Goal: Information Seeking & Learning: Learn about a topic

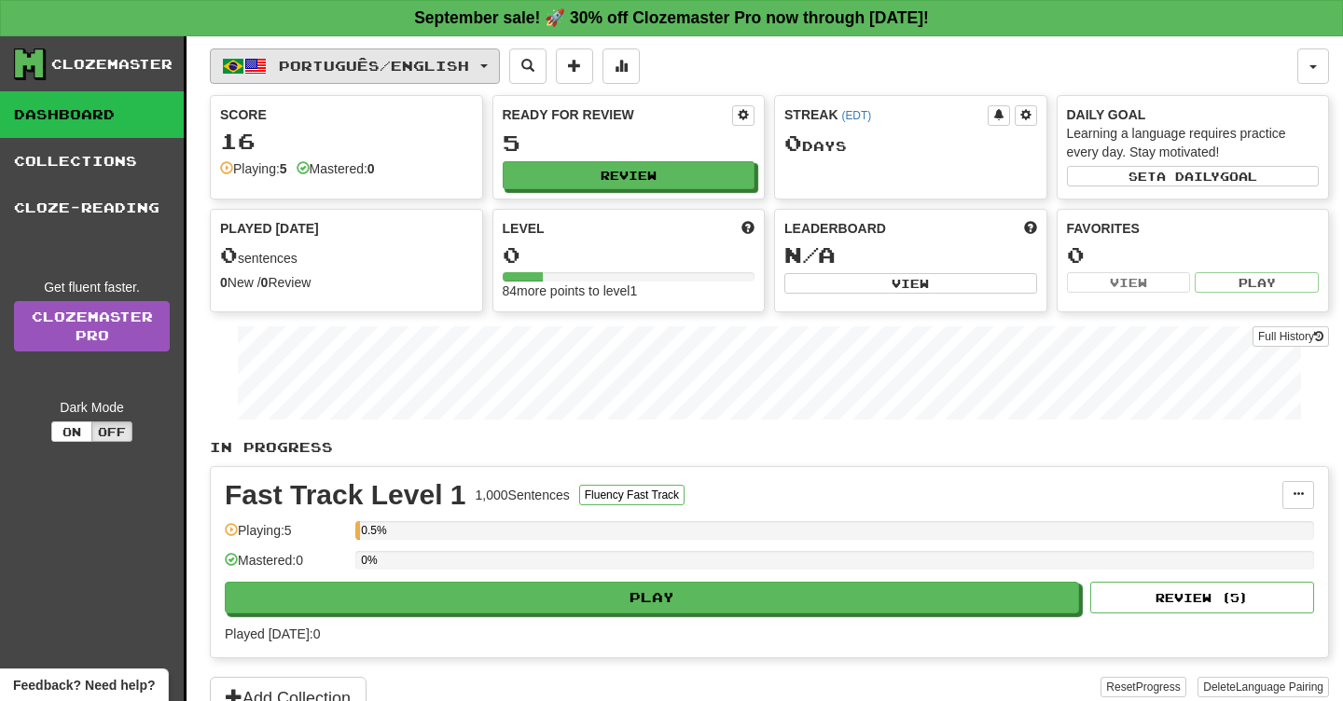
click at [429, 55] on button "Português / English" at bounding box center [355, 65] width 290 height 35
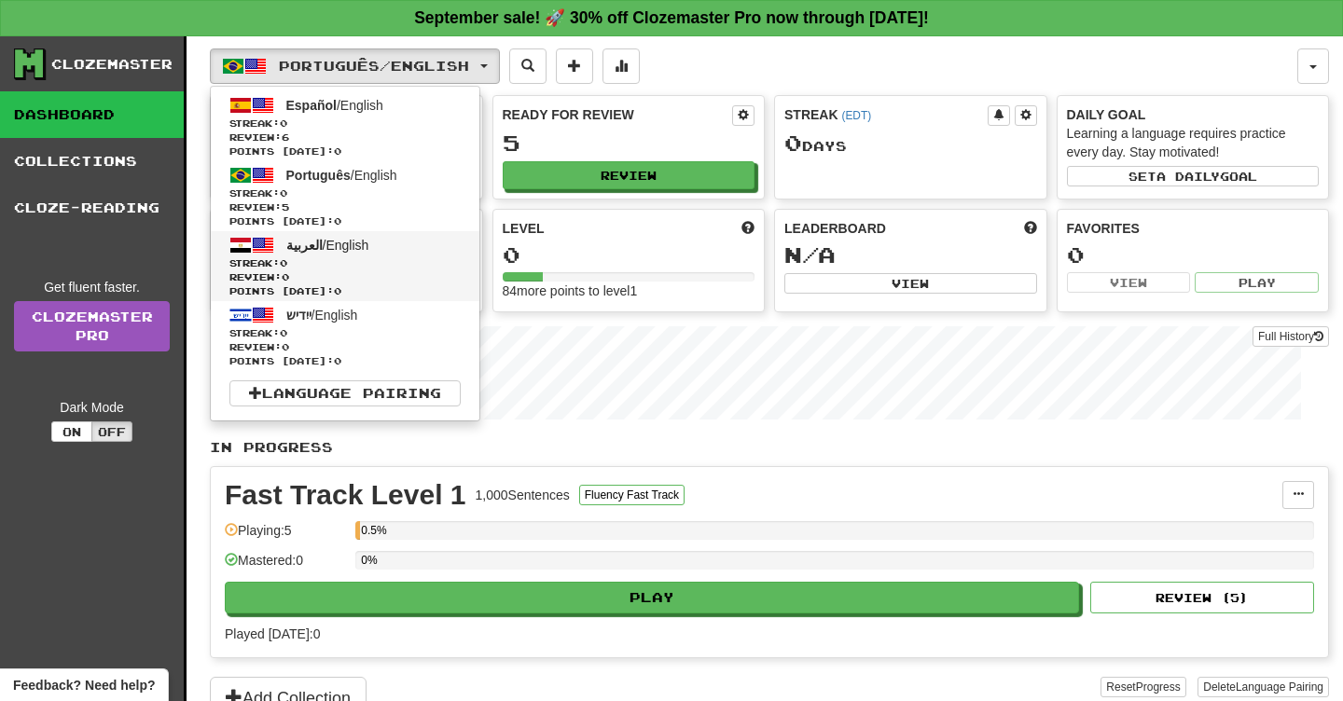
click at [396, 264] on span "Streak: 0" at bounding box center [344, 263] width 231 height 14
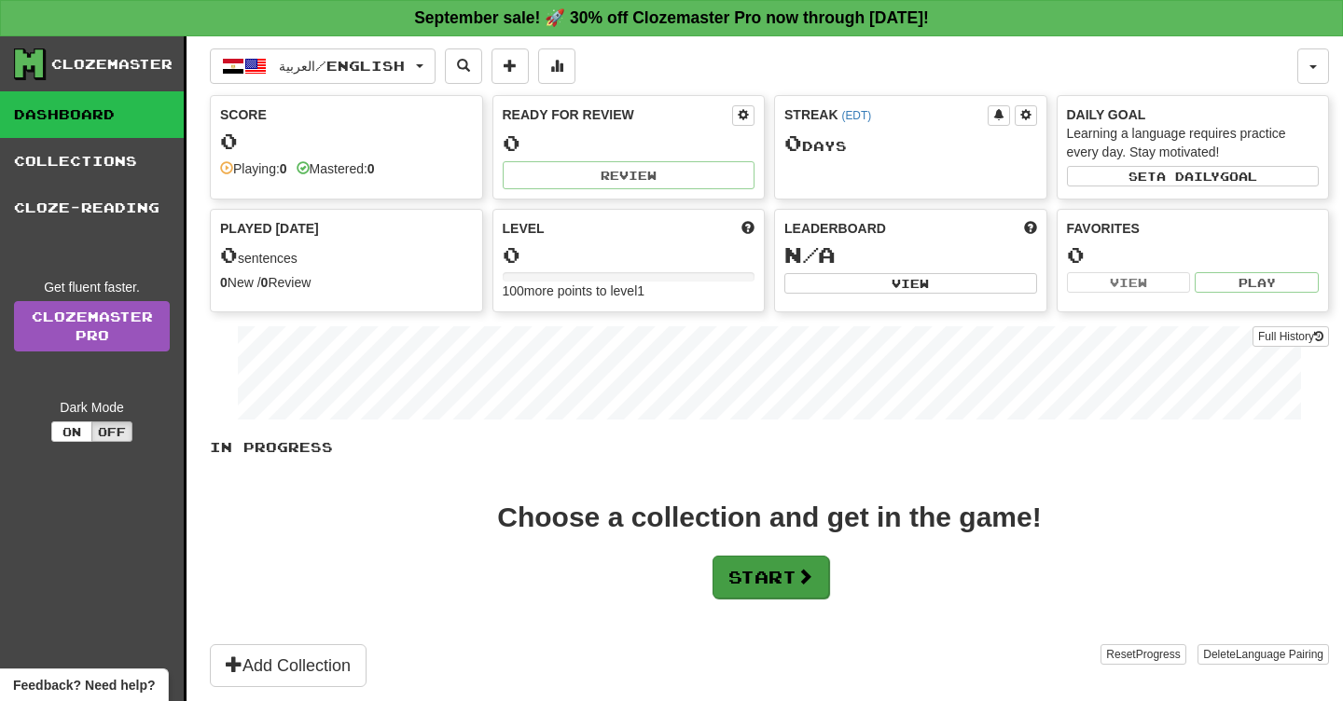
click at [746, 578] on button "Start" at bounding box center [771, 577] width 117 height 43
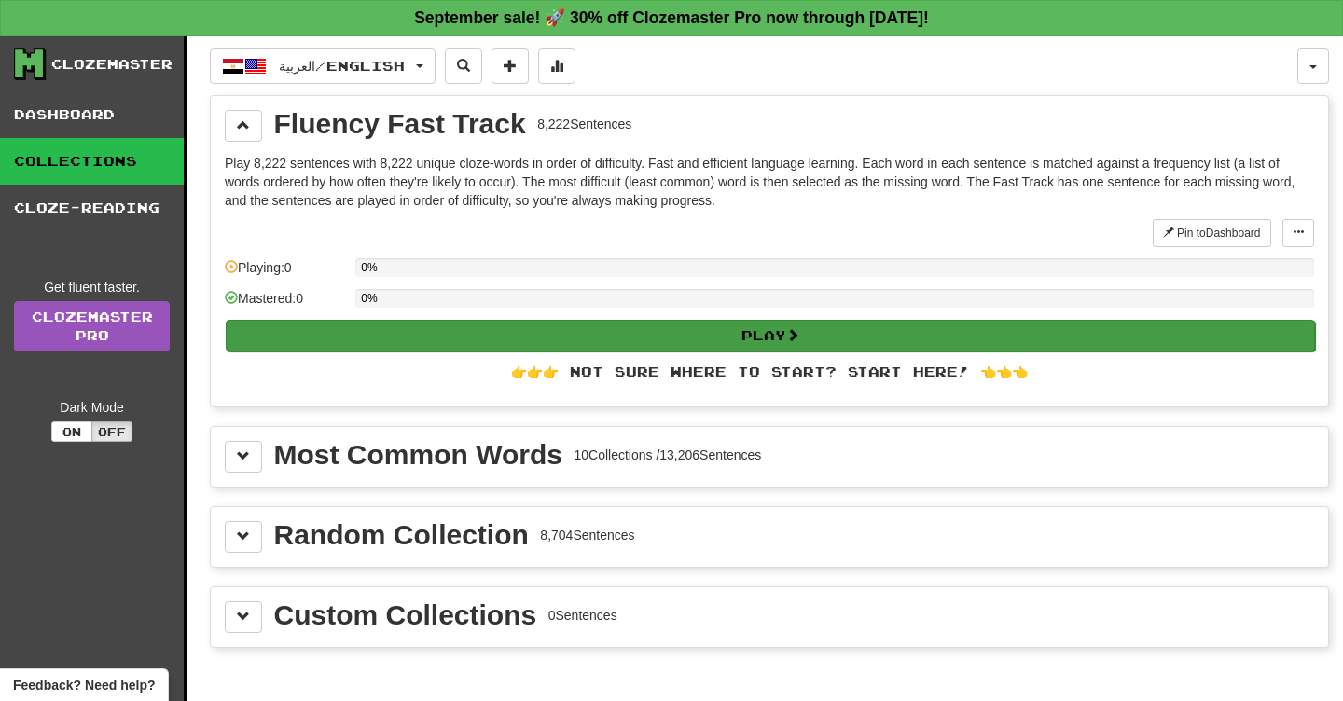
click at [350, 328] on button "Play" at bounding box center [770, 336] width 1089 height 32
select select "**"
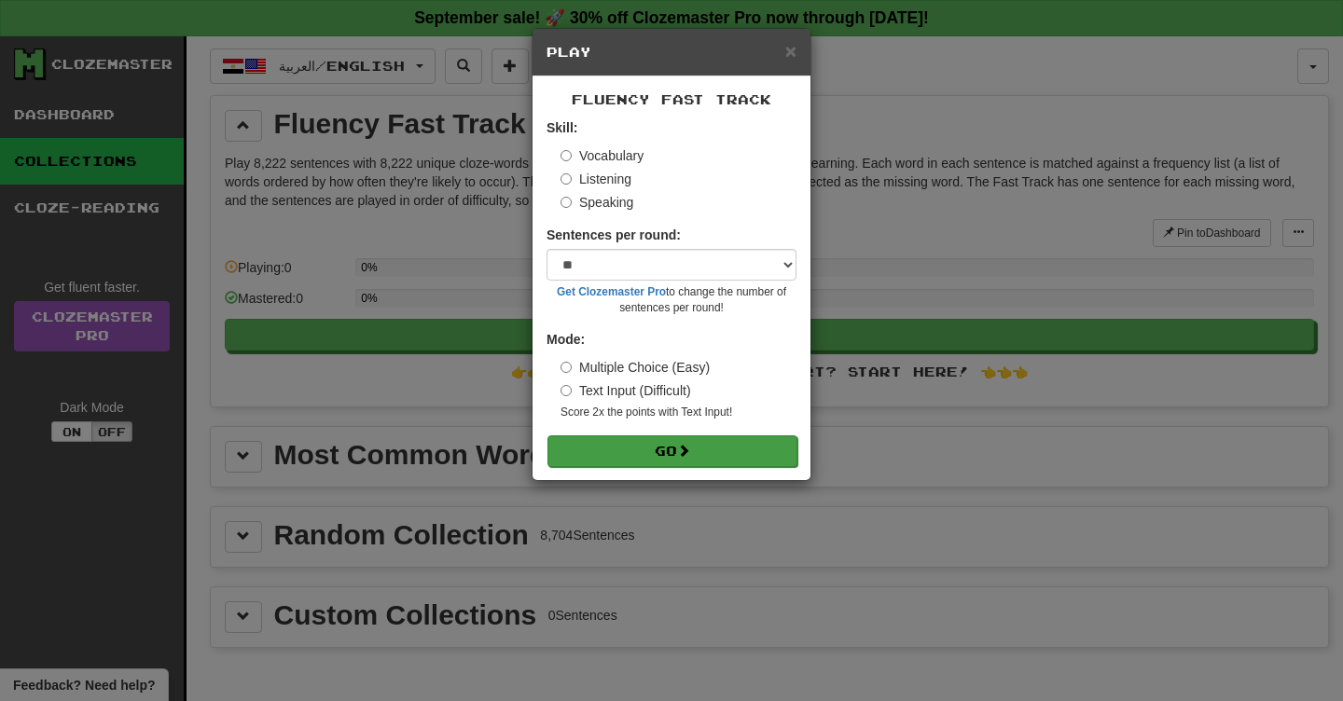
click at [619, 442] on button "Go" at bounding box center [672, 452] width 250 height 32
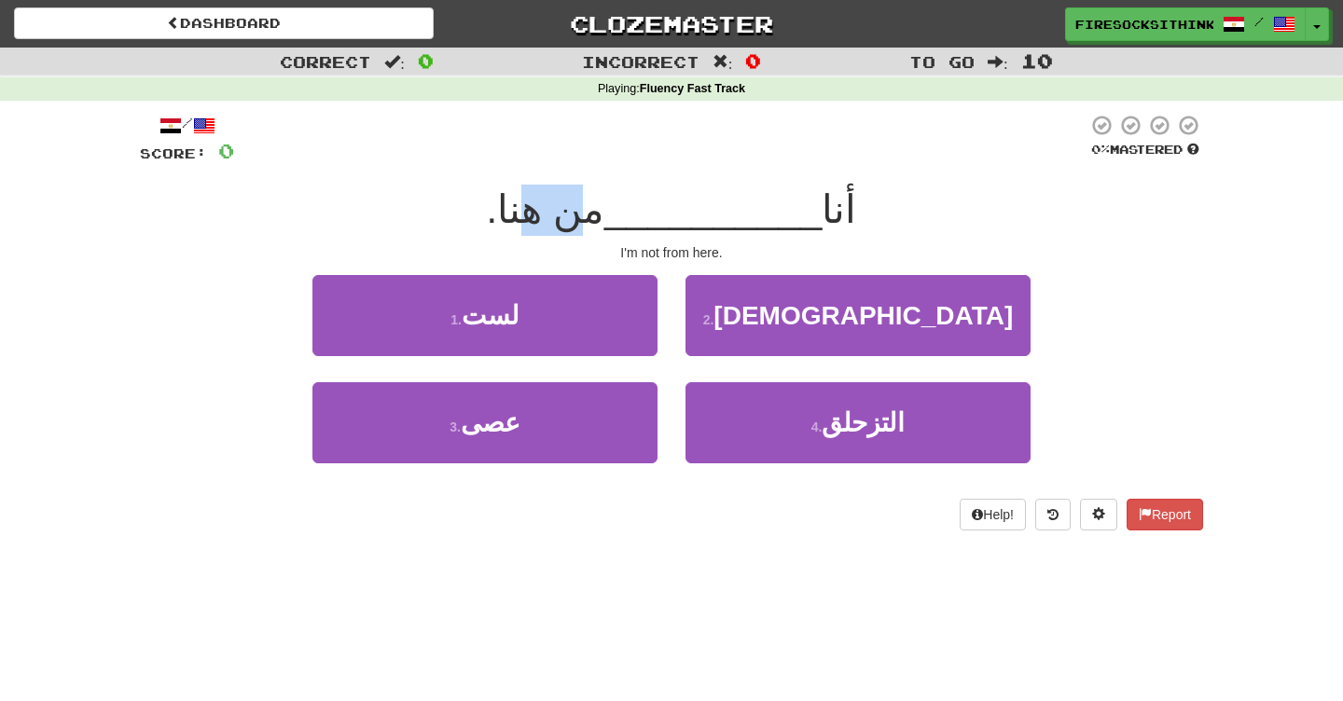
drag, startPoint x: 597, startPoint y: 201, endPoint x: 554, endPoint y: 210, distance: 43.9
click at [554, 210] on span "من هنا." at bounding box center [546, 209] width 118 height 44
click at [531, 203] on span "من هنا." at bounding box center [546, 209] width 118 height 44
drag, startPoint x: 546, startPoint y: 206, endPoint x: 512, endPoint y: 211, distance: 33.9
click at [512, 211] on span "من هنا." at bounding box center [546, 209] width 118 height 44
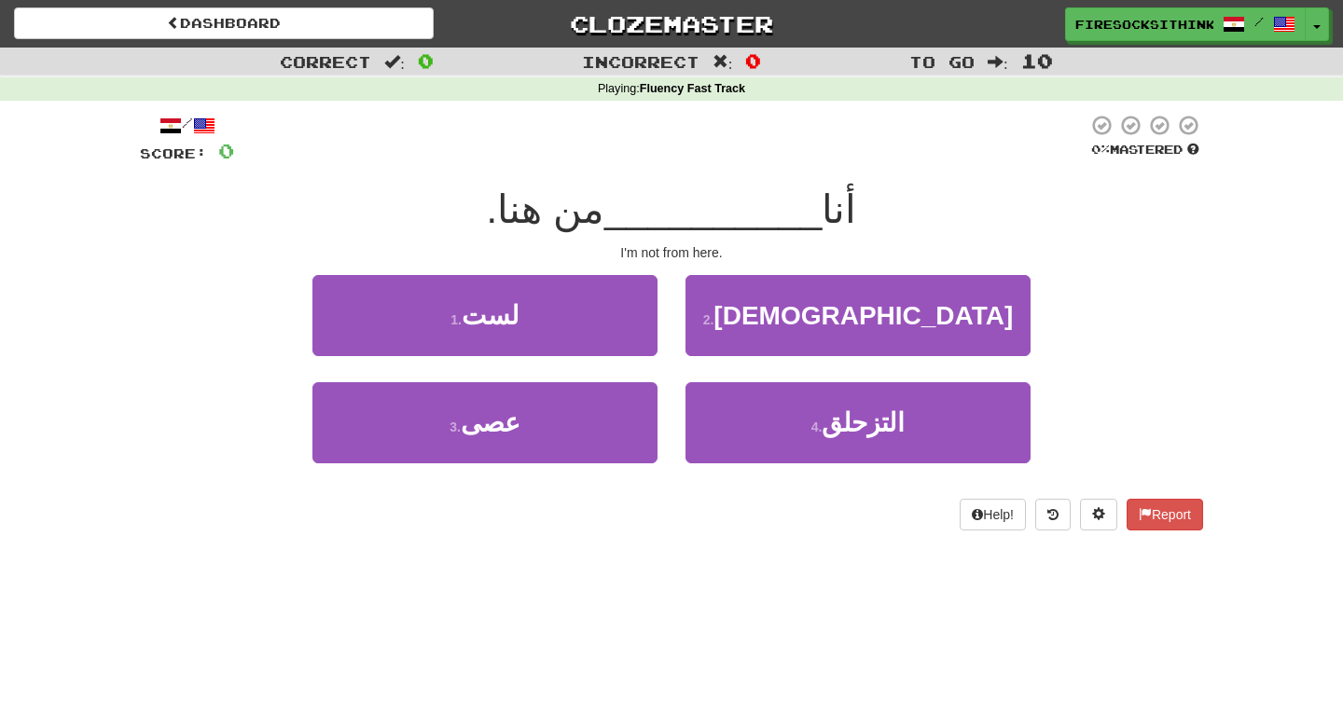
click at [492, 211] on div "أنا __________ من هنا." at bounding box center [671, 210] width 1063 height 51
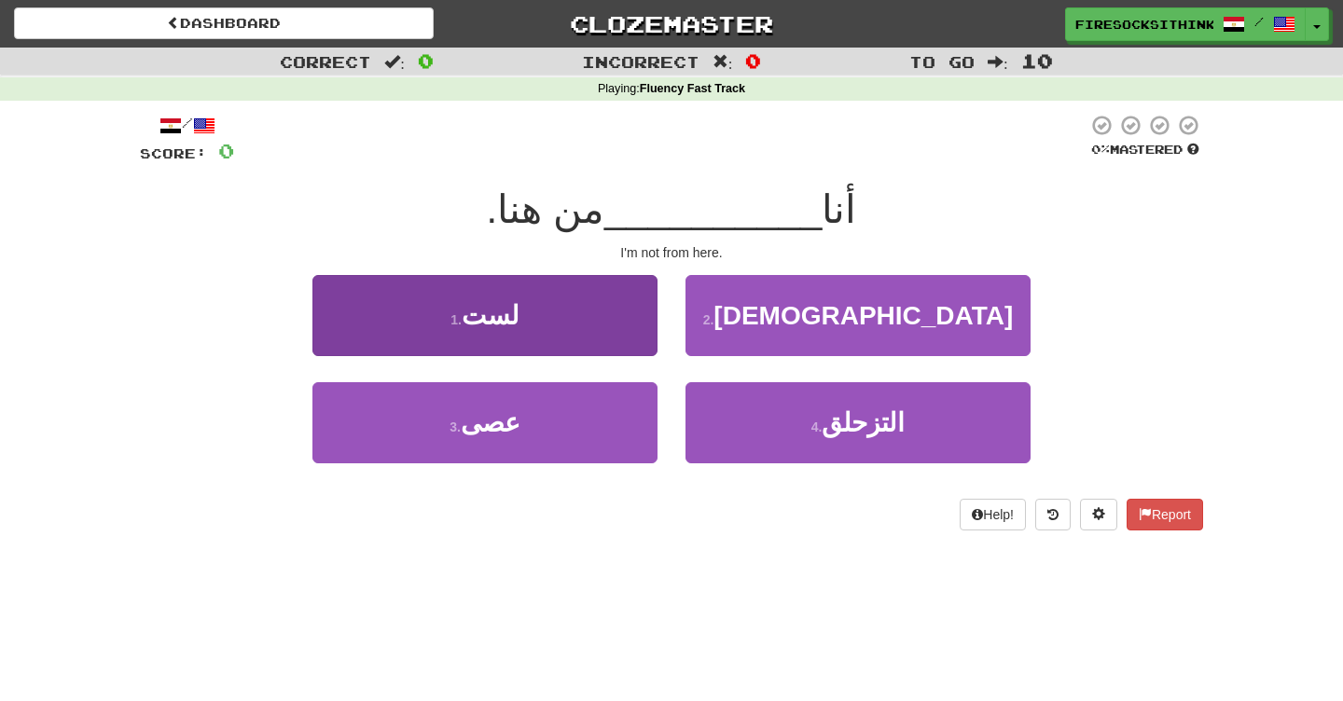
click at [583, 341] on button "1 . لست" at bounding box center [484, 315] width 345 height 81
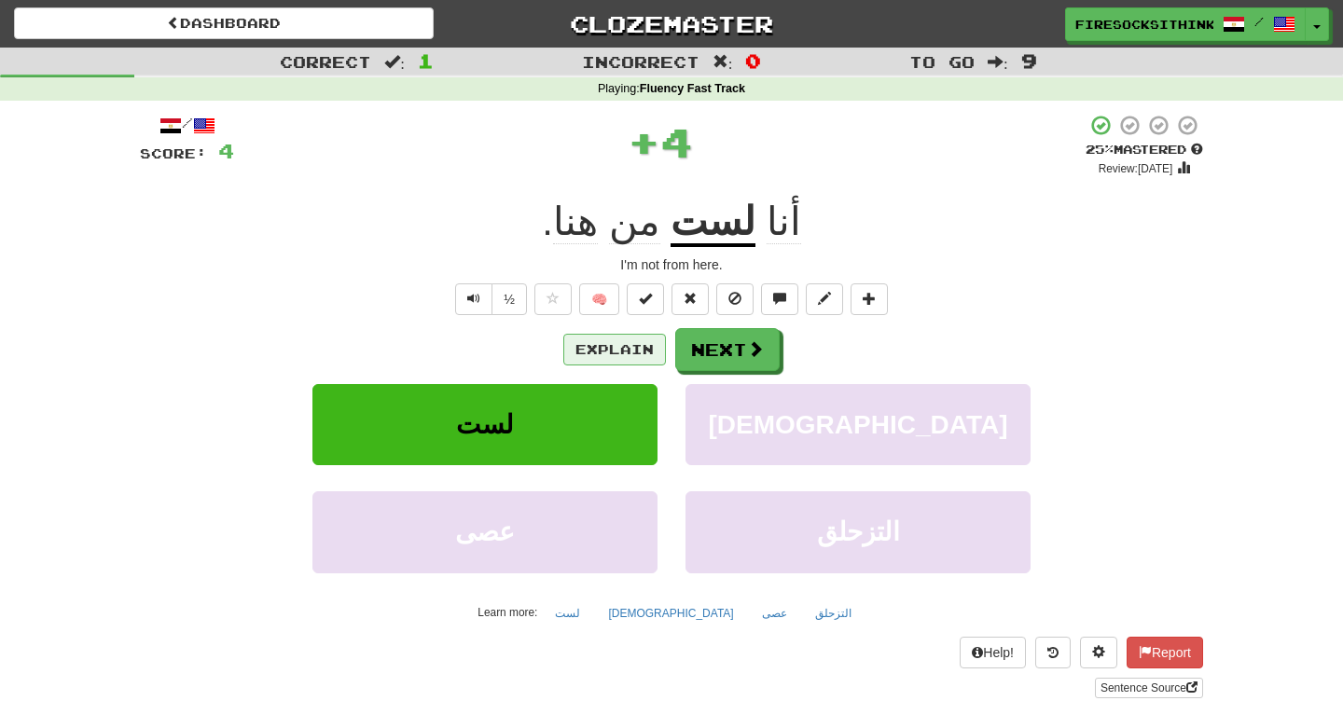
click at [602, 338] on button "Explain" at bounding box center [614, 350] width 103 height 32
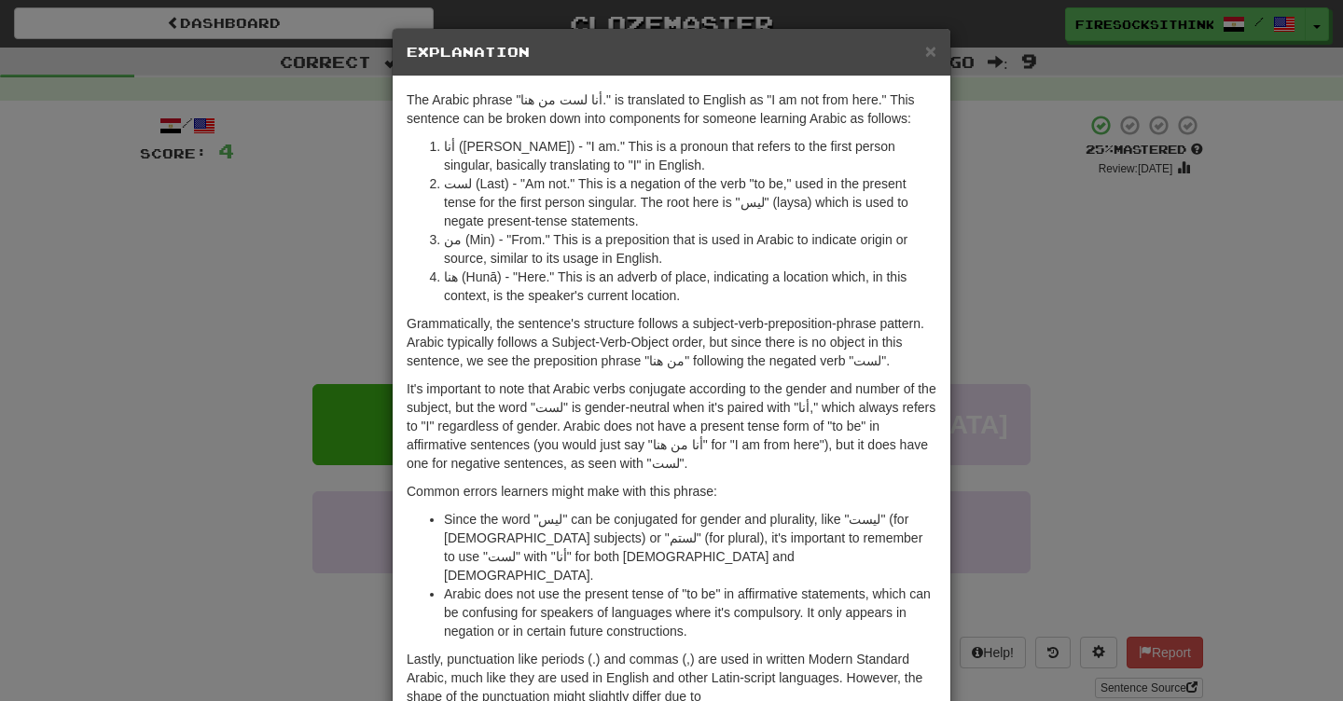
scroll to position [2, 0]
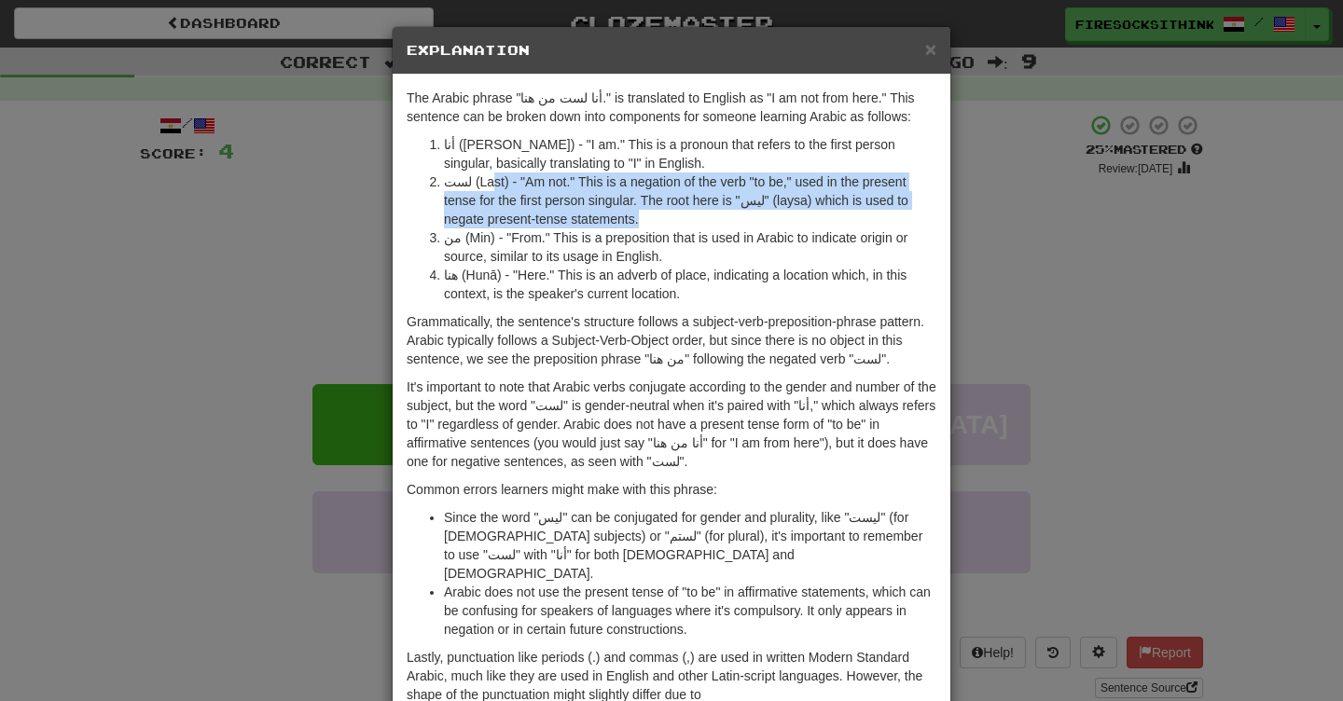
drag, startPoint x: 658, startPoint y: 210, endPoint x: 482, endPoint y: 177, distance: 178.3
click at [482, 177] on li "لست (Last) - "Am not." This is a negation of the verb "to be," used in the pres…" at bounding box center [690, 201] width 492 height 56
click at [482, 176] on li "لست (Last) - "Am not." This is a negation of the verb "to be," used in the pres…" at bounding box center [690, 201] width 492 height 56
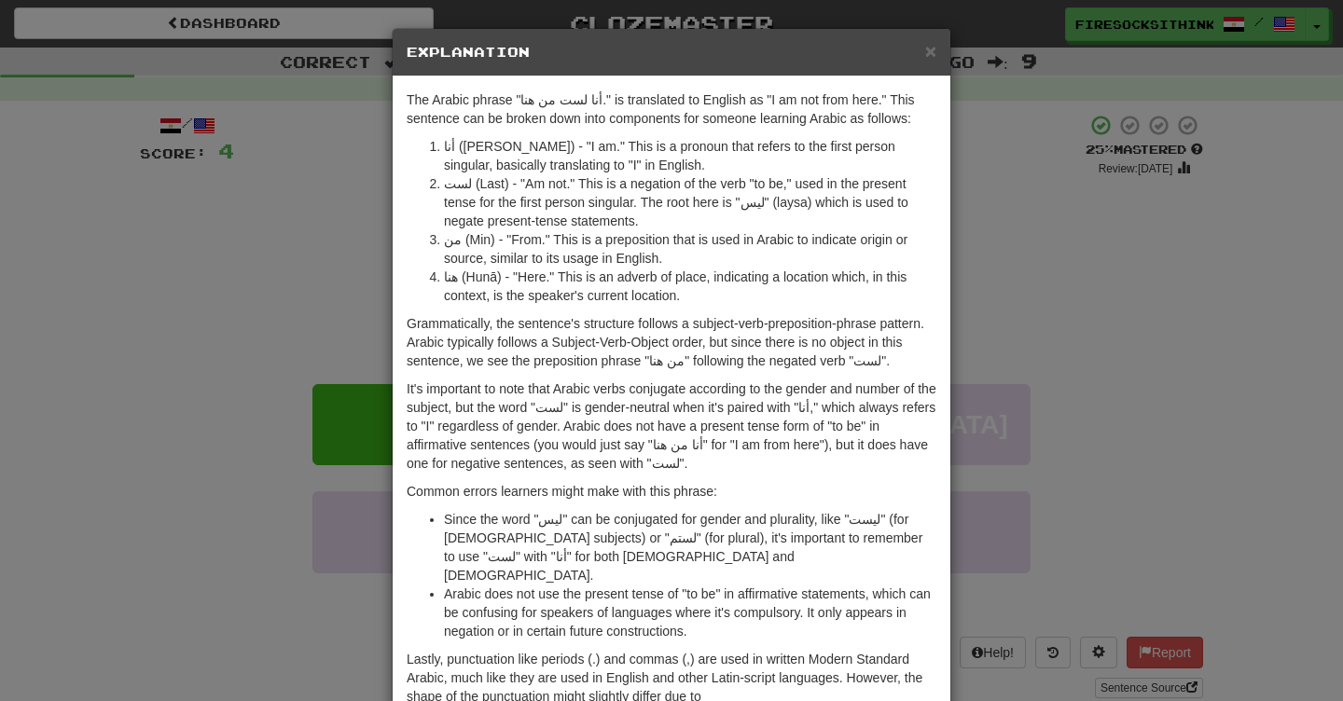
scroll to position [0, 0]
drag, startPoint x: 429, startPoint y: 243, endPoint x: 440, endPoint y: 257, distance: 17.9
click at [431, 247] on ol "أنا ([PERSON_NAME]) - "I am." This is a pronoun that refers to the first person…" at bounding box center [672, 221] width 530 height 168
click at [455, 275] on li "هنا (Hunā) - "Here." This is an adverb of place, indicating a location which, i…" at bounding box center [690, 286] width 492 height 37
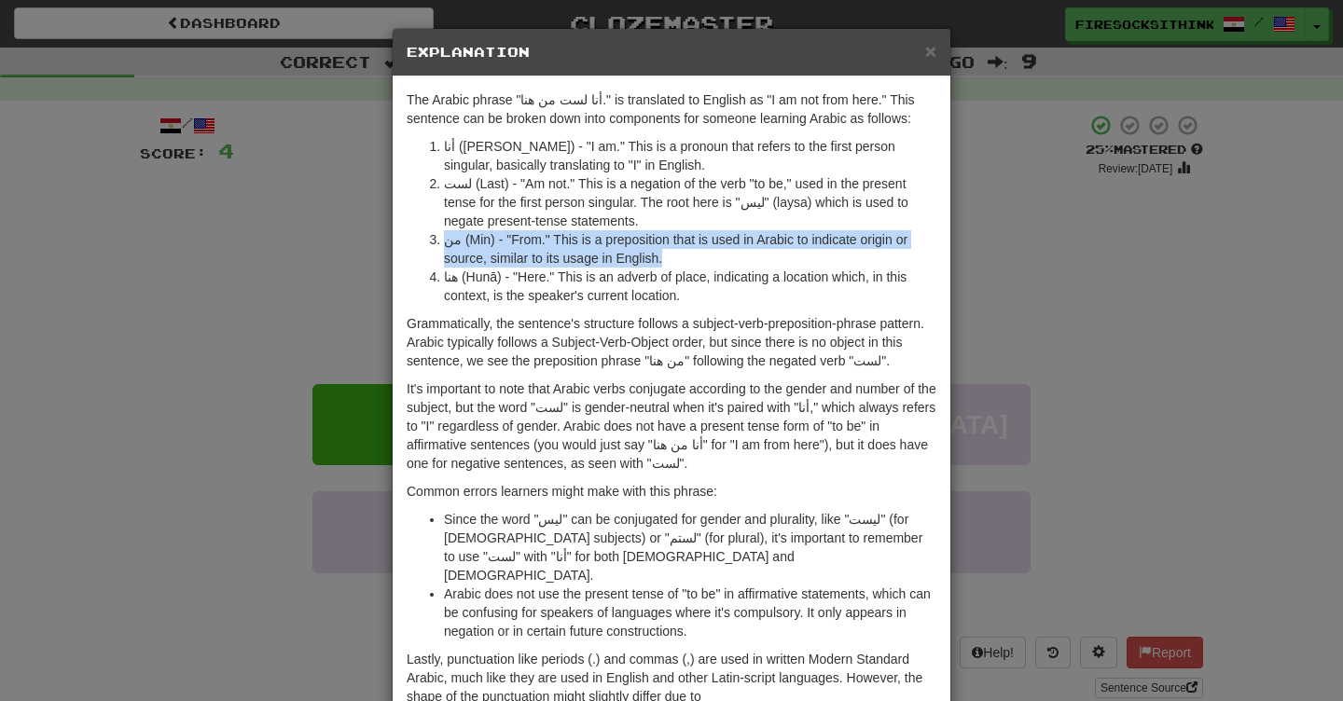
drag, startPoint x: 677, startPoint y: 265, endPoint x: 431, endPoint y: 245, distance: 247.0
click at [444, 244] on li "من (Min) - "From." This is a preposition that is used in Arabic to indicate ori…" at bounding box center [690, 248] width 492 height 37
click at [444, 245] on li "من (Min) - "From." This is a preposition that is used in Arabic to indicate ori…" at bounding box center [690, 248] width 492 height 37
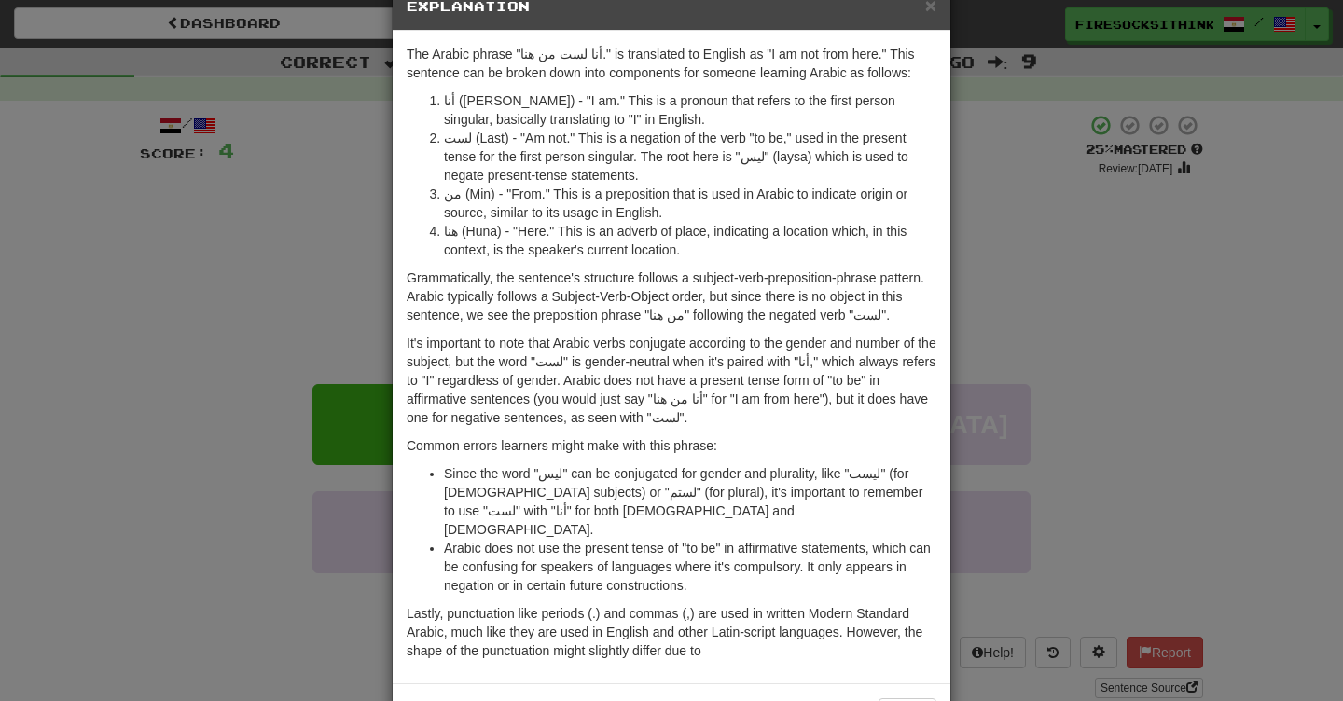
scroll to position [47, 0]
click at [203, 377] on div "× Explanation The Arabic phrase "أنا لست من هنا." is translated to English as "…" at bounding box center [671, 350] width 1343 height 701
